Goal: Task Accomplishment & Management: Manage account settings

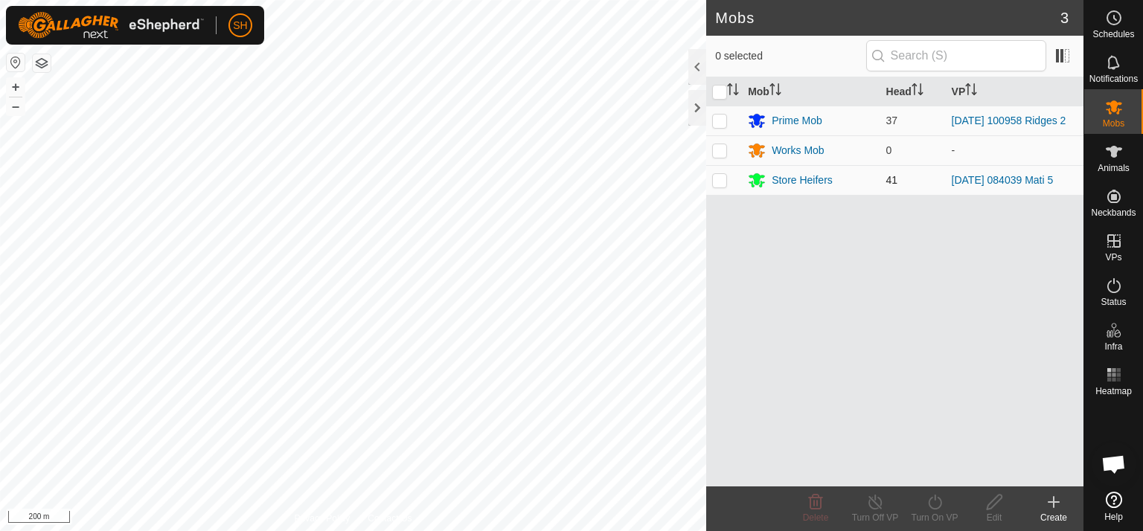
click at [720, 182] on p-checkbox at bounding box center [719, 180] width 15 height 12
checkbox input "true"
click at [876, 504] on line at bounding box center [875, 503] width 12 height 12
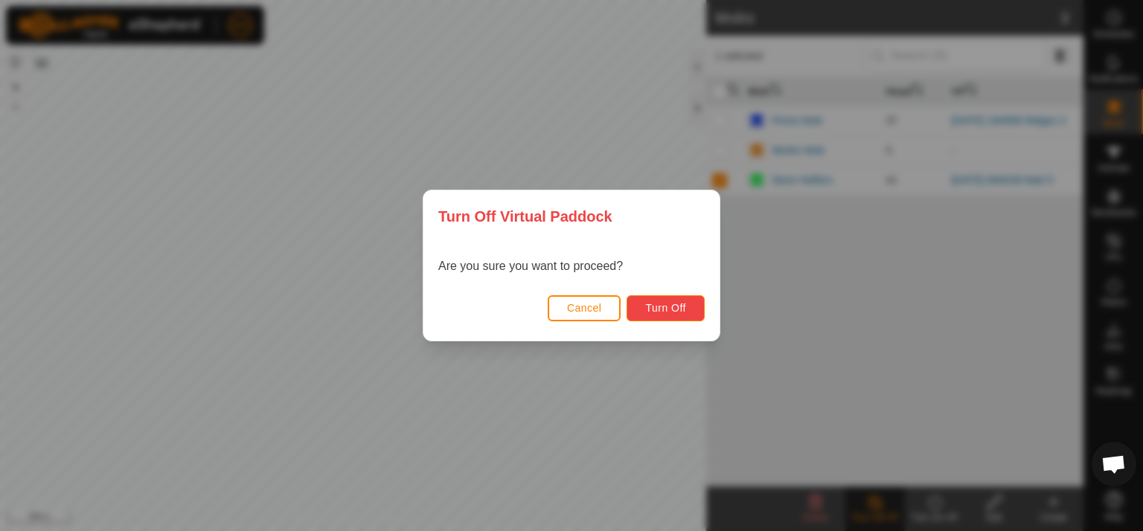
click at [668, 305] on span "Turn Off" at bounding box center [665, 308] width 41 height 12
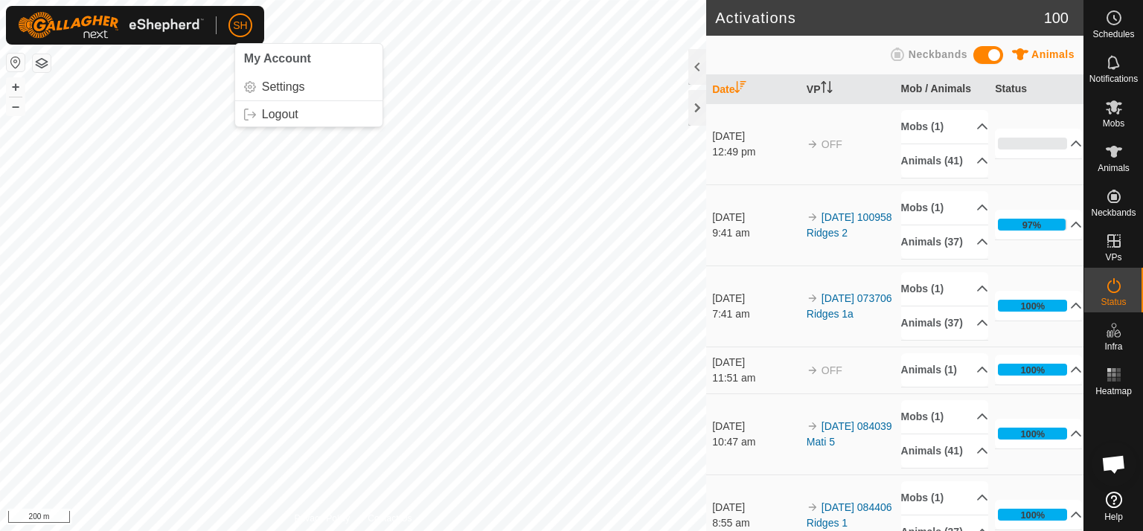
click at [228, 23] on p-avatar "SH" at bounding box center [240, 25] width 24 height 24
click at [277, 115] on link "Logout" at bounding box center [308, 115] width 147 height 24
